Goal: Information Seeking & Learning: Find specific page/section

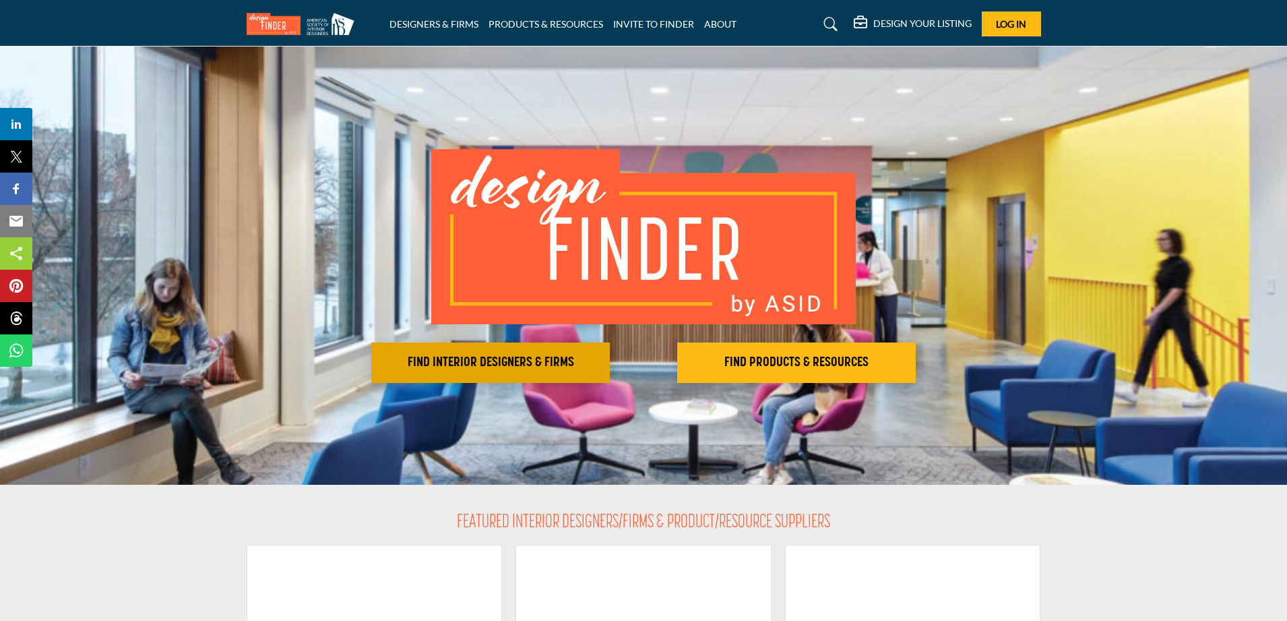
click at [568, 369] on h2 "FIND INTERIOR DESIGNERS & FIRMS" at bounding box center [490, 363] width 231 height 16
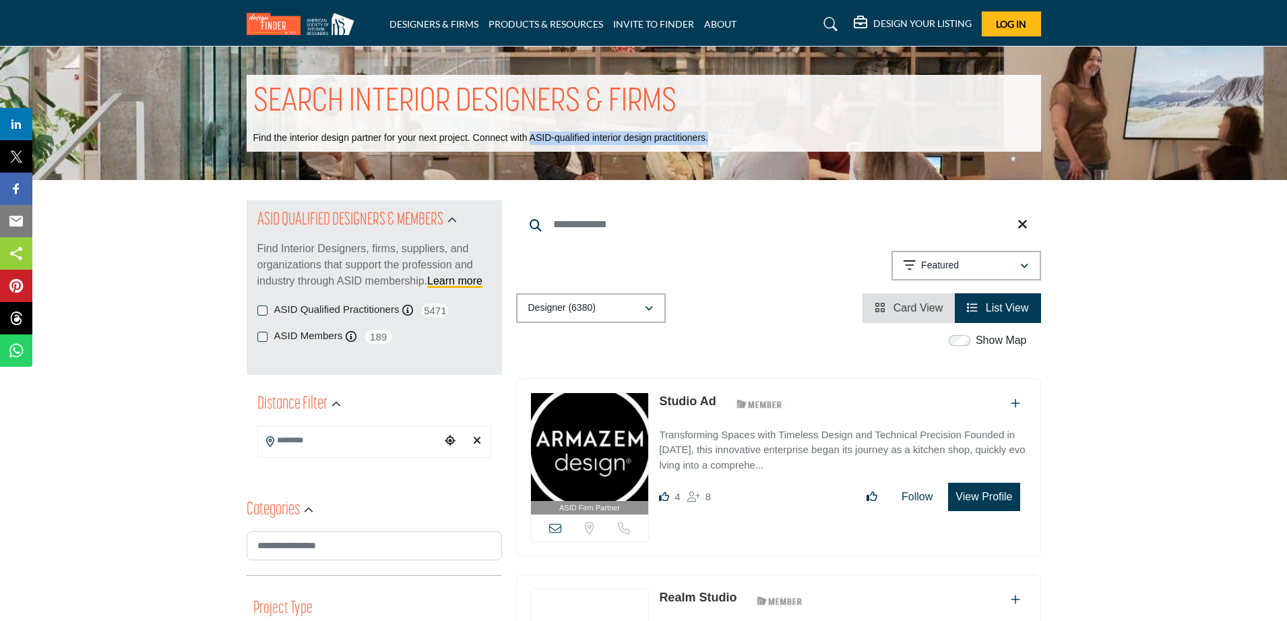
drag, startPoint x: 534, startPoint y: 140, endPoint x: 751, endPoint y: 137, distance: 217.1
click at [751, 137] on div "SEARCH INTERIOR DESIGNERS & FIRMS Find the interior design partner for your nex…" at bounding box center [644, 113] width 795 height 77
click at [1000, 35] on button "Log In" at bounding box center [1011, 23] width 59 height 25
